Goal: Task Accomplishment & Management: Use online tool/utility

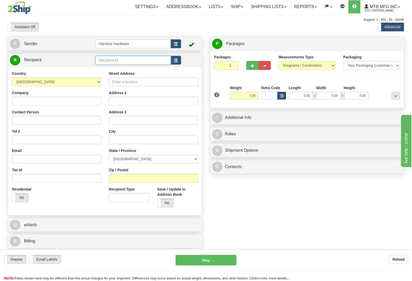
click at [121, 61] on input "text" at bounding box center [132, 60] width 75 height 9
type input "AUBS"
type input "2.00"
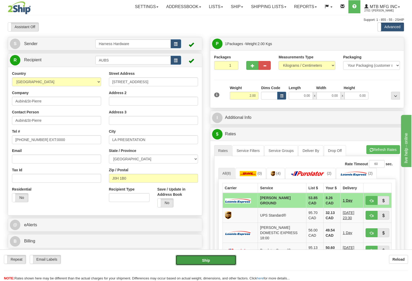
click at [209, 258] on button "Ship" at bounding box center [206, 260] width 61 height 10
type input "DD"
